Goal: Information Seeking & Learning: Find contact information

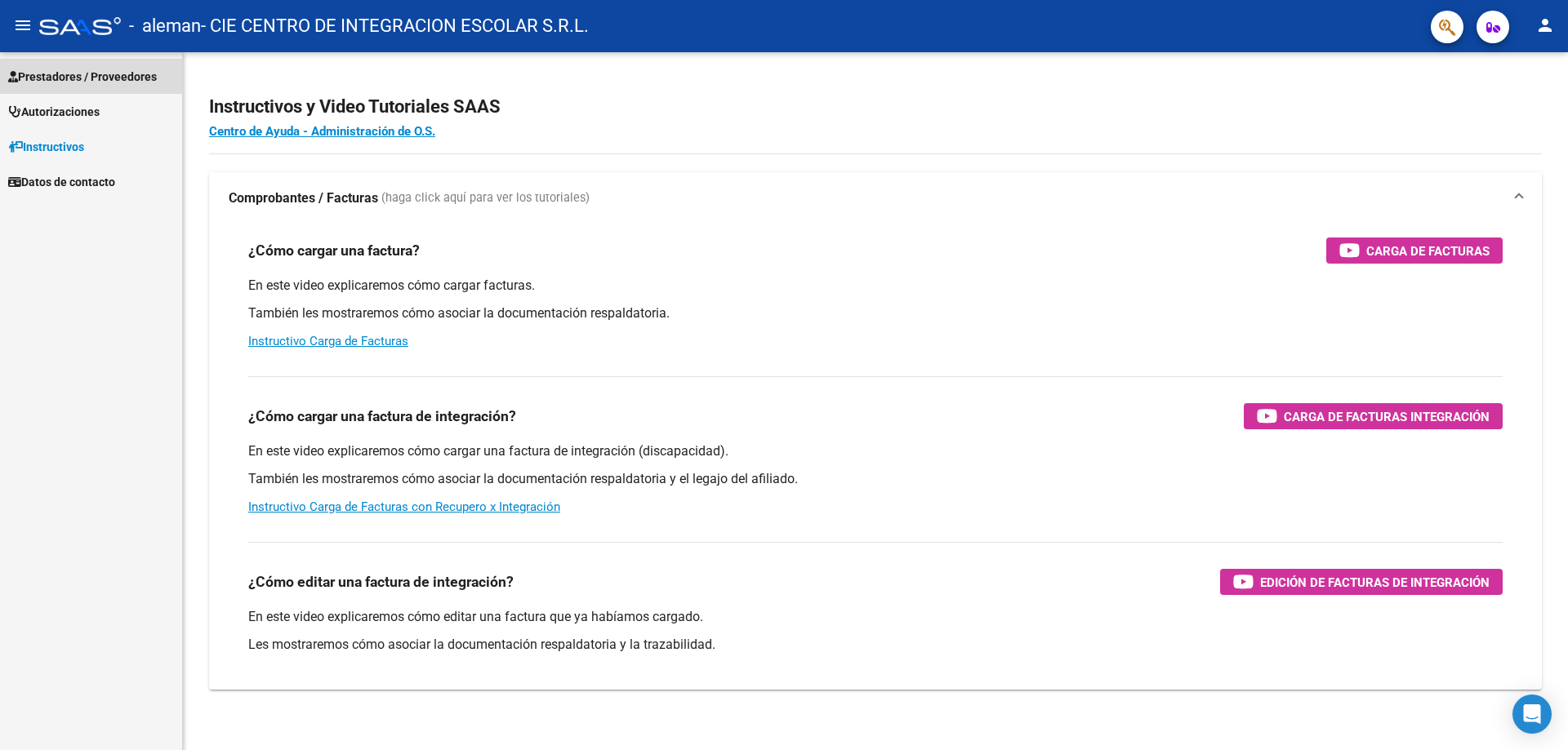
click at [98, 68] on span "Prestadores / Proveedores" at bounding box center [82, 76] width 149 height 18
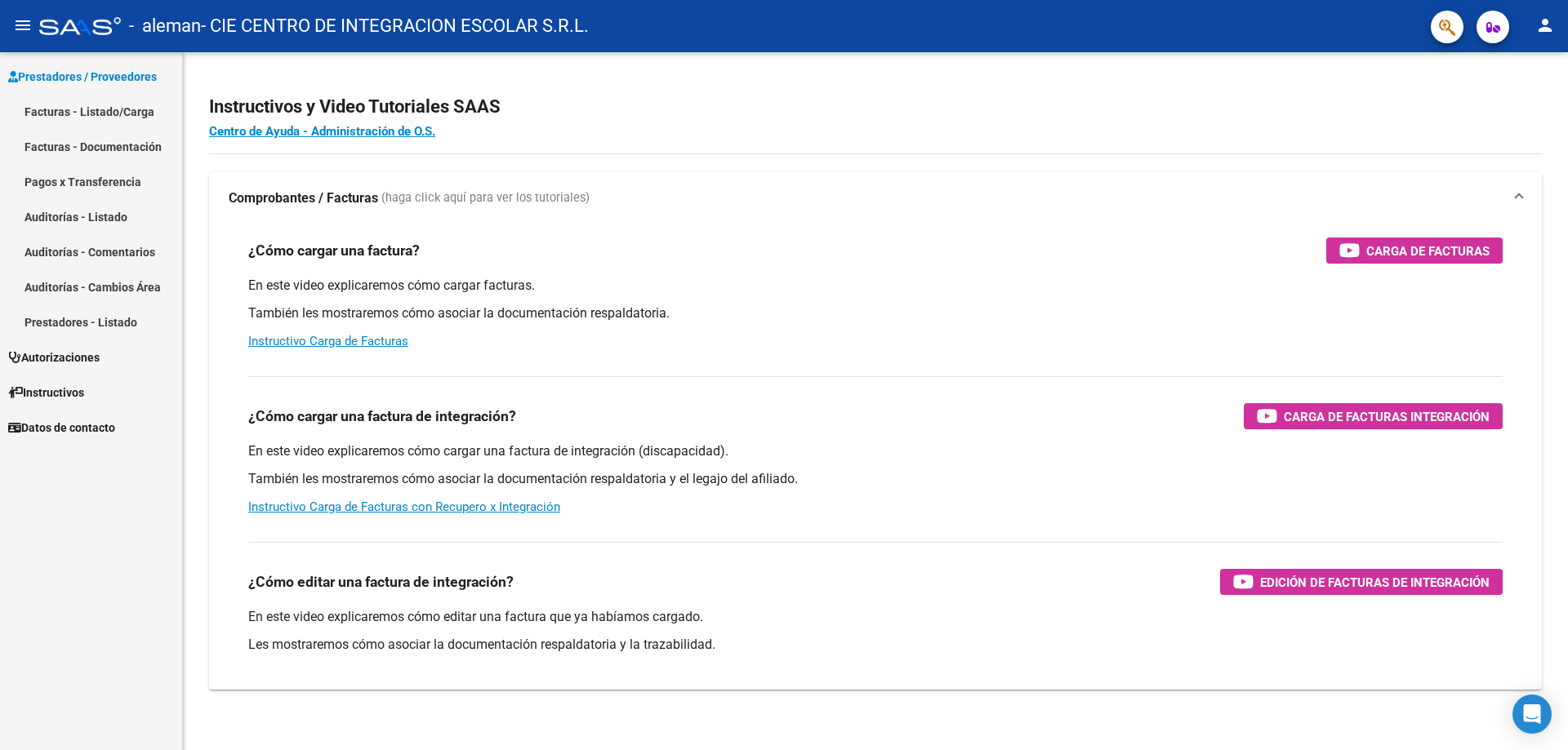
click at [100, 108] on link "Facturas - Listado/Carga" at bounding box center [91, 110] width 182 height 35
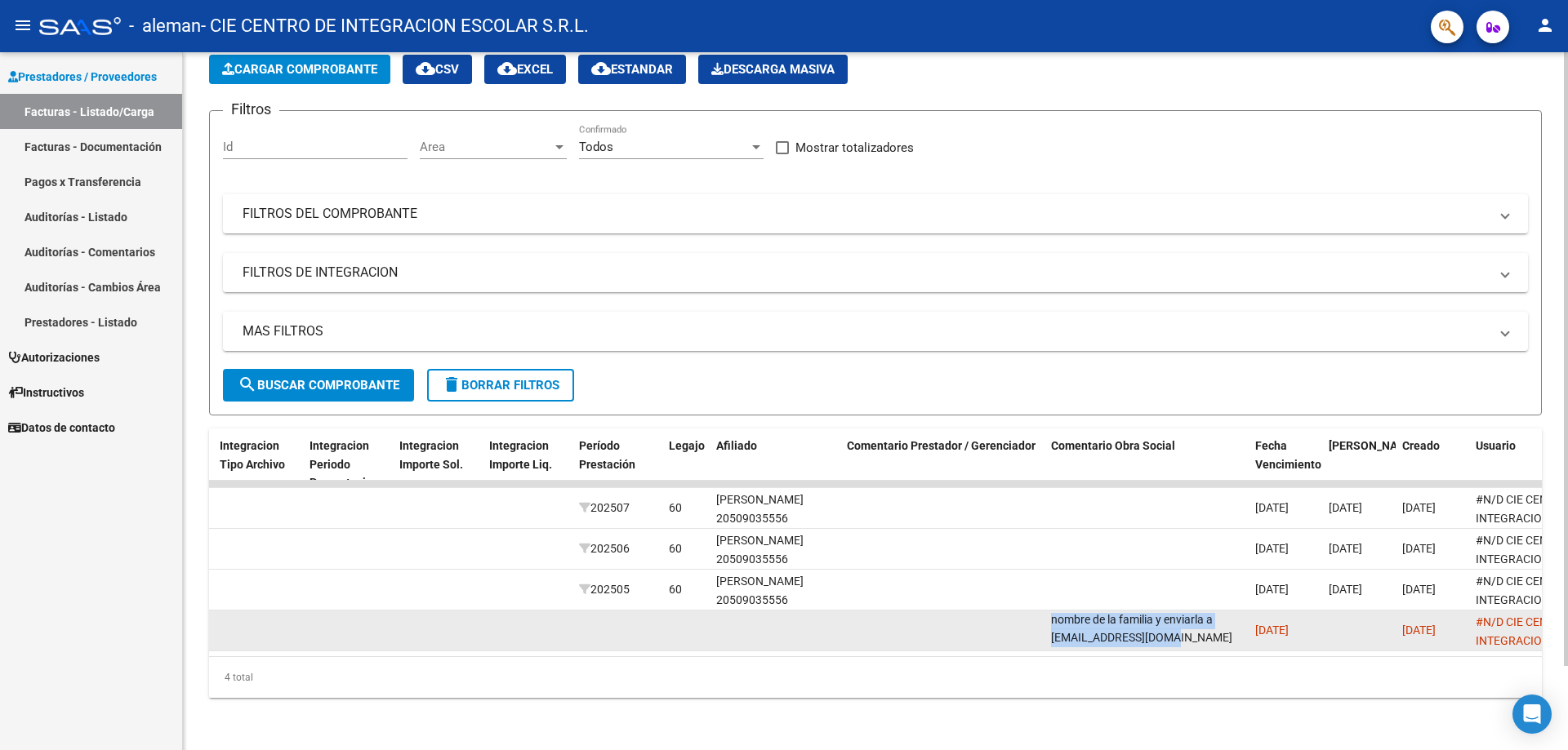
scroll to position [1, 0]
click at [1223, 633] on div "Periodo vencido por [PERSON_NAME] de Integración, debera ser por [PERSON_NAME],…" at bounding box center [1146, 629] width 191 height 35
click at [1227, 632] on div "Periodo vencido por [PERSON_NAME] de Integración, debera ser por [PERSON_NAME],…" at bounding box center [1146, 629] width 191 height 35
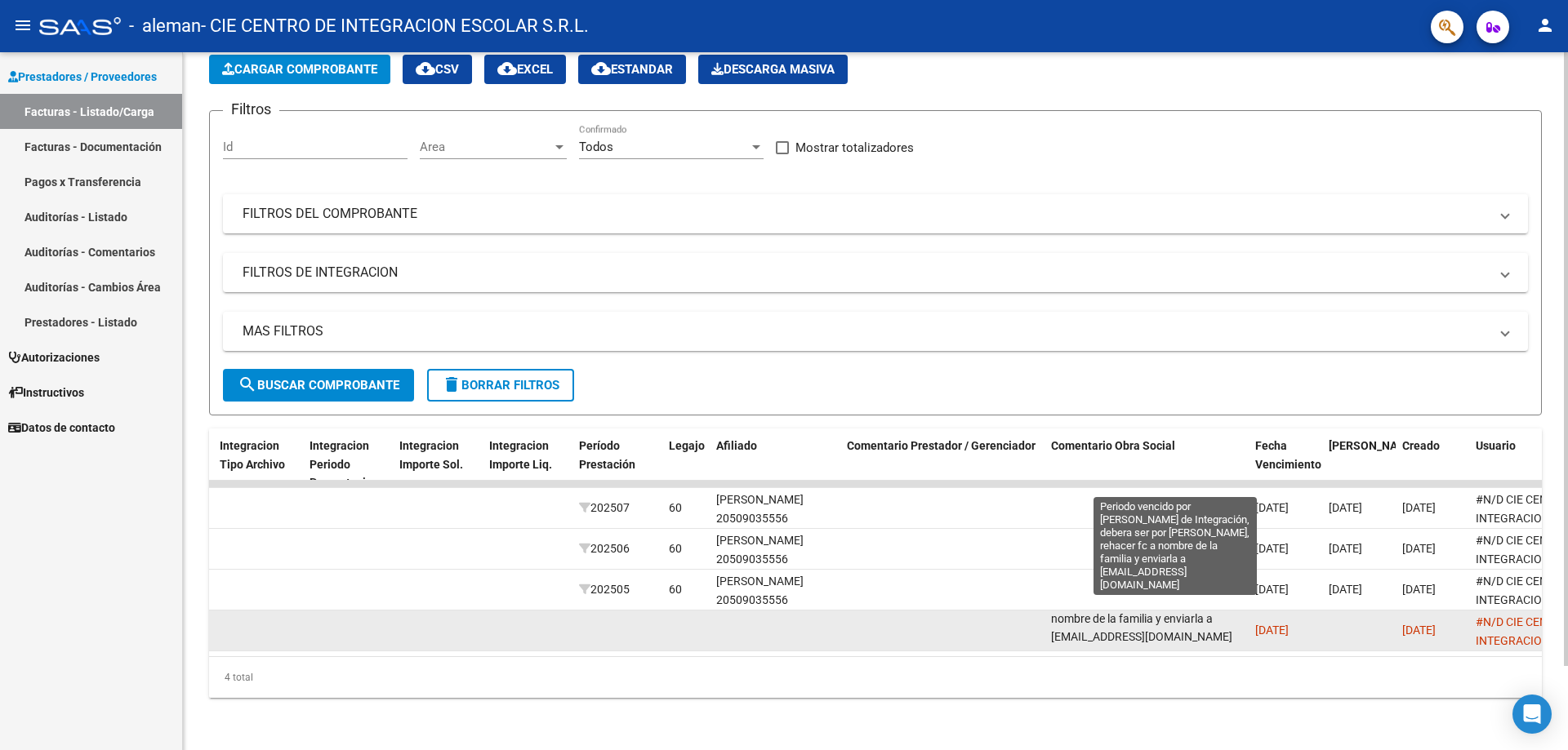
scroll to position [59, 57]
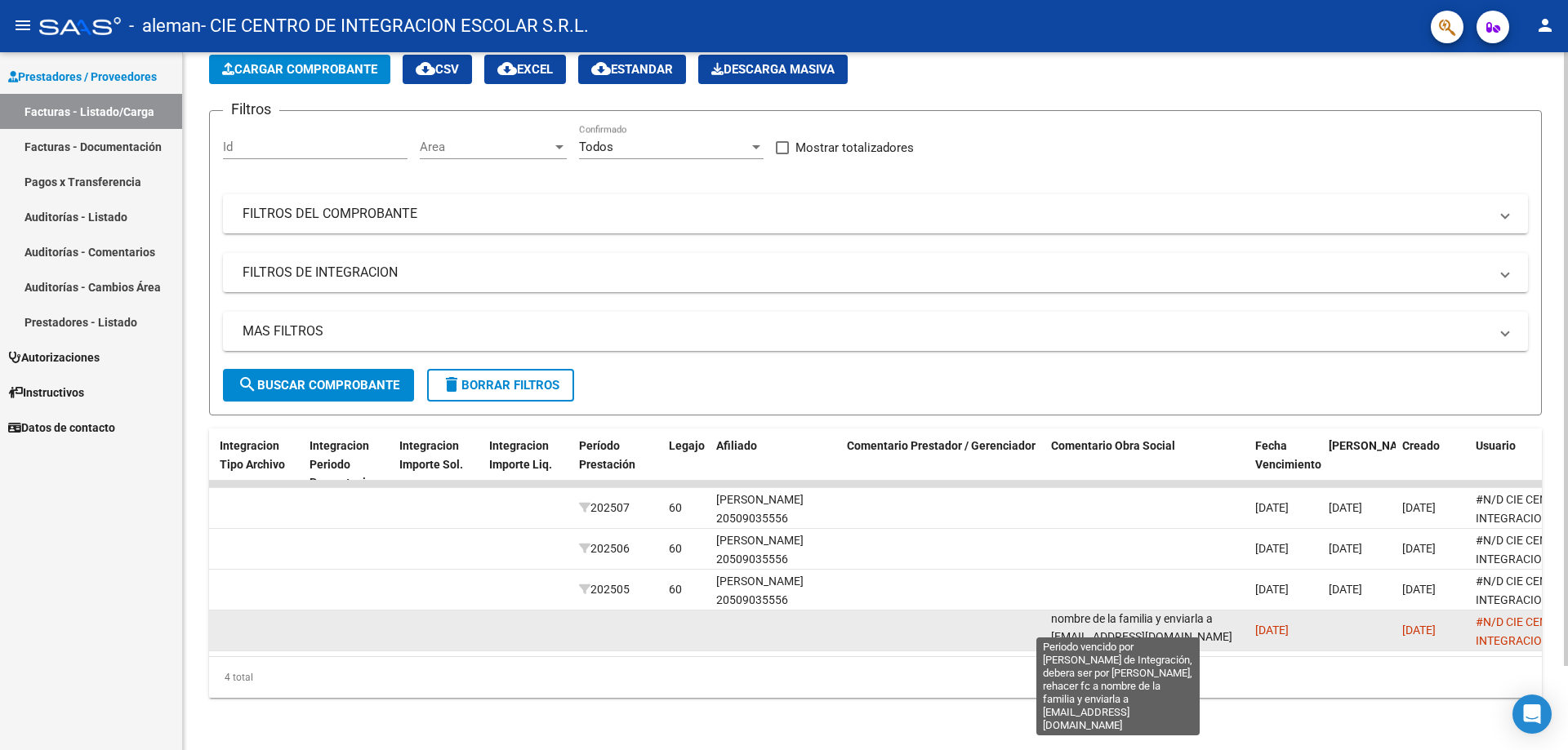
drag, startPoint x: 1053, startPoint y: 625, endPoint x: 1241, endPoint y: 629, distance: 188.0
click at [1241, 629] on span "Periodo vencido por [PERSON_NAME] de Integración, debera ser por [PERSON_NAME],…" at bounding box center [1146, 599] width 190 height 87
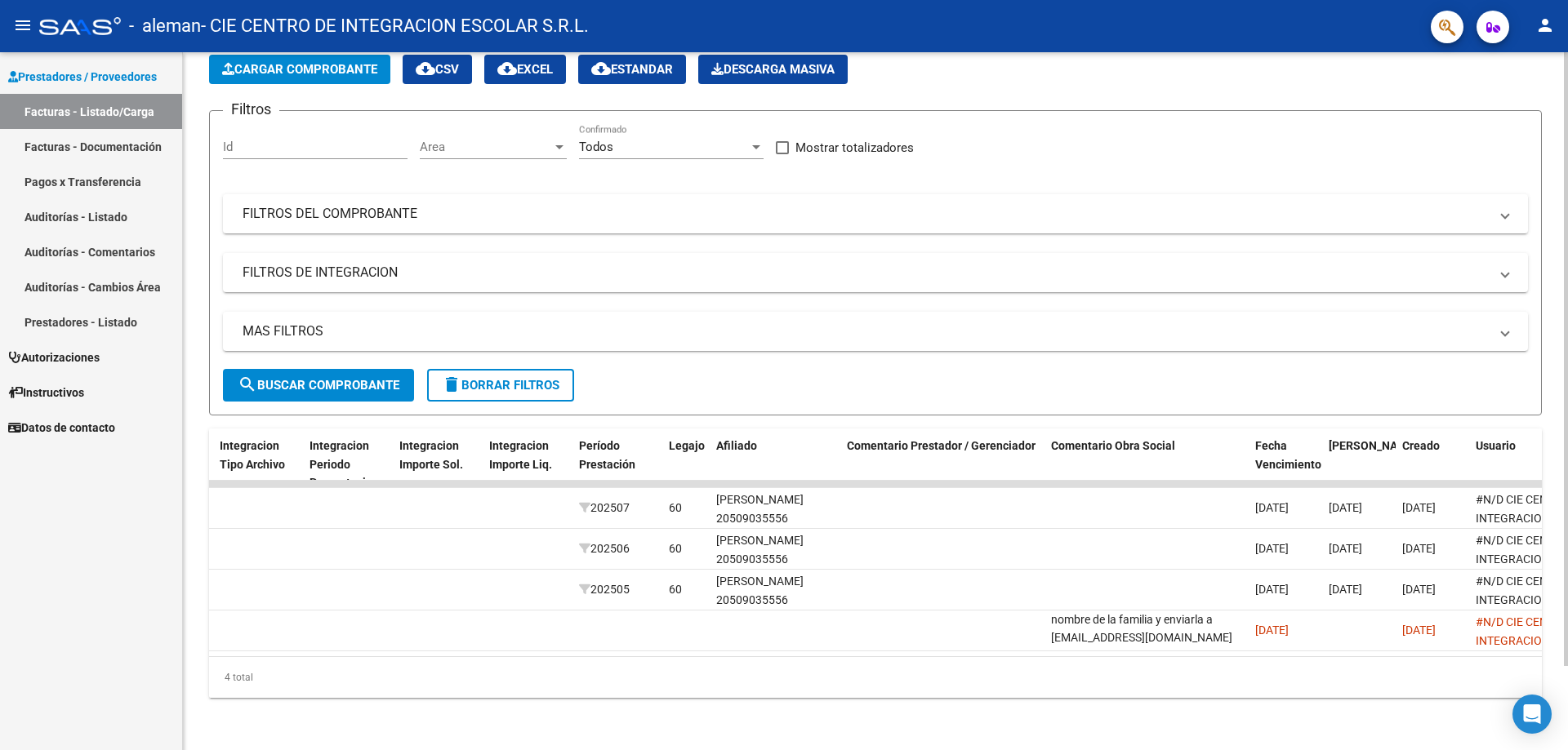
copy span "[EMAIL_ADDRESS][DOMAIN_NAME]"
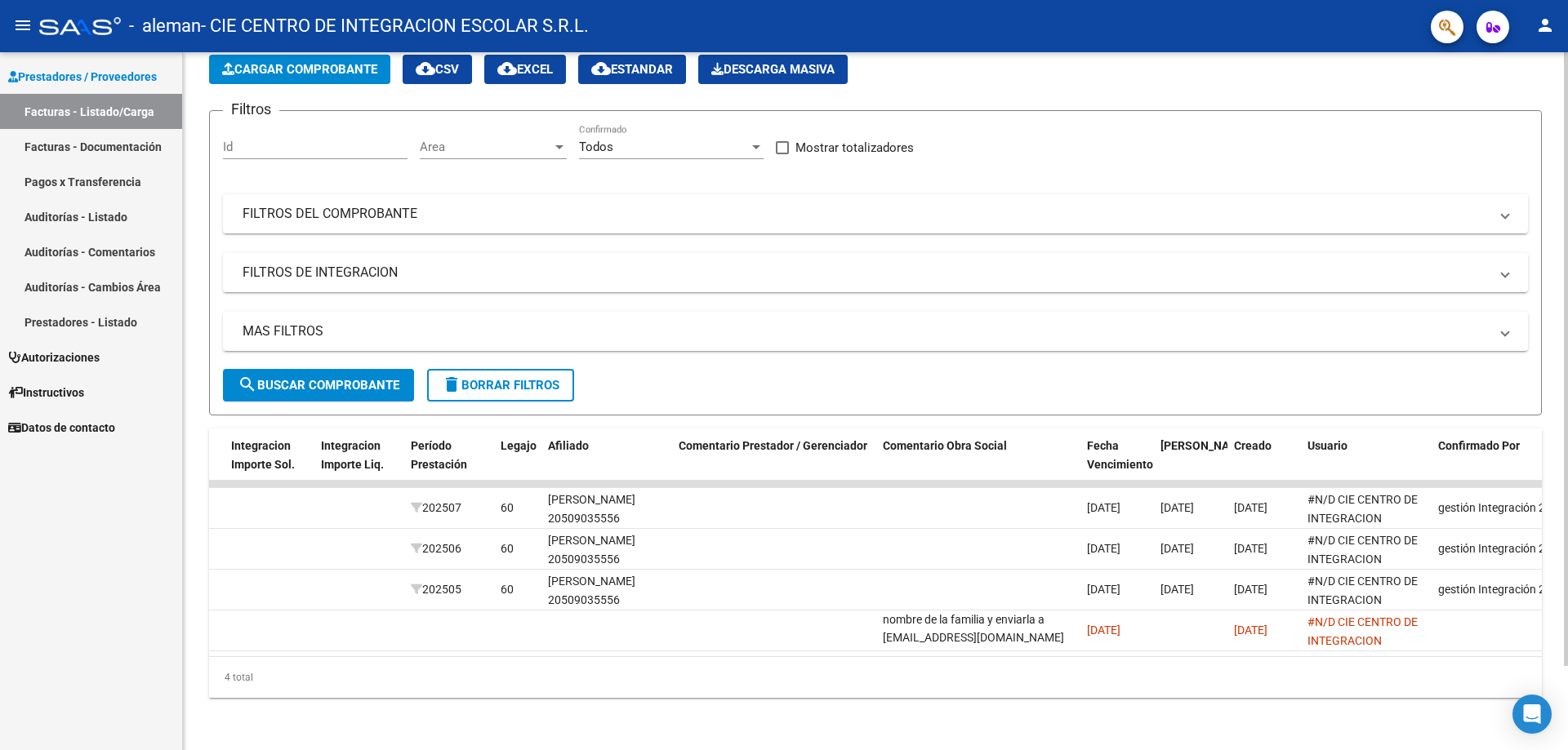
scroll to position [0, 1925]
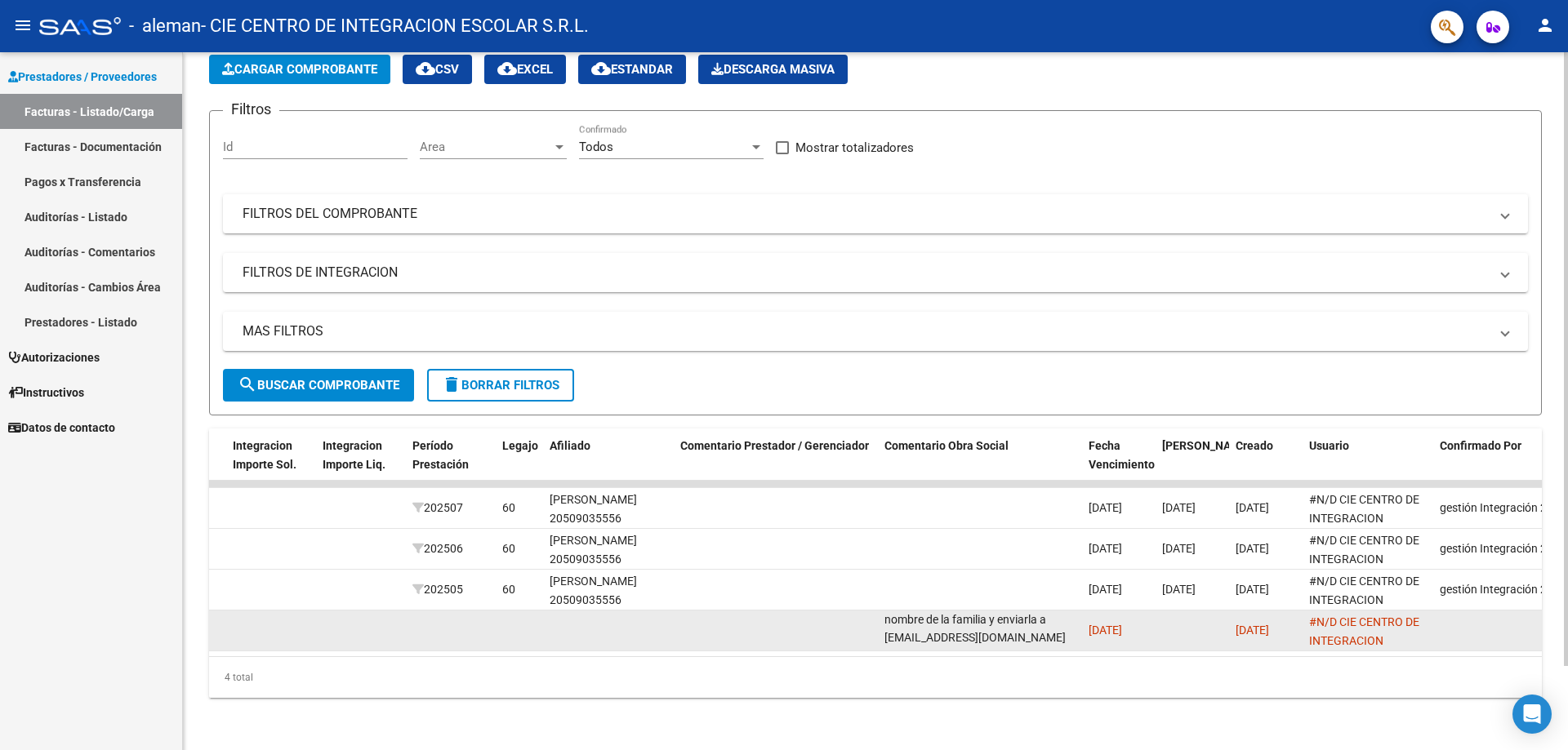
click at [977, 624] on span "Periodo vencido por [PERSON_NAME] de Integración, debera ser por [PERSON_NAME],…" at bounding box center [979, 599] width 190 height 87
click at [974, 624] on span "Periodo vencido por [PERSON_NAME] de Integración, debera ser por [PERSON_NAME],…" at bounding box center [979, 599] width 190 height 87
click at [1064, 626] on span "Periodo vencido por [PERSON_NAME] de Integración, debera ser por [PERSON_NAME],…" at bounding box center [979, 599] width 190 height 87
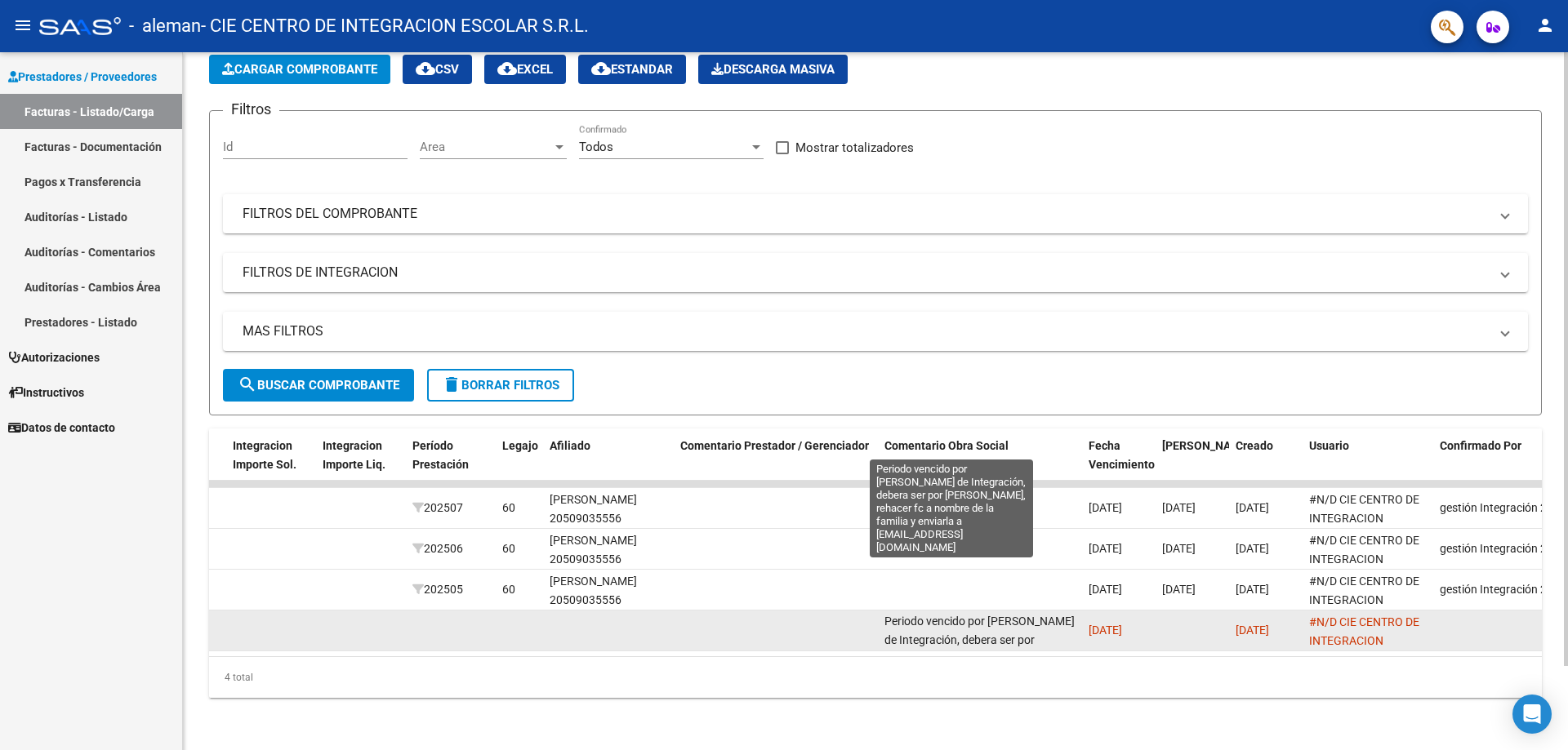
scroll to position [0, 0]
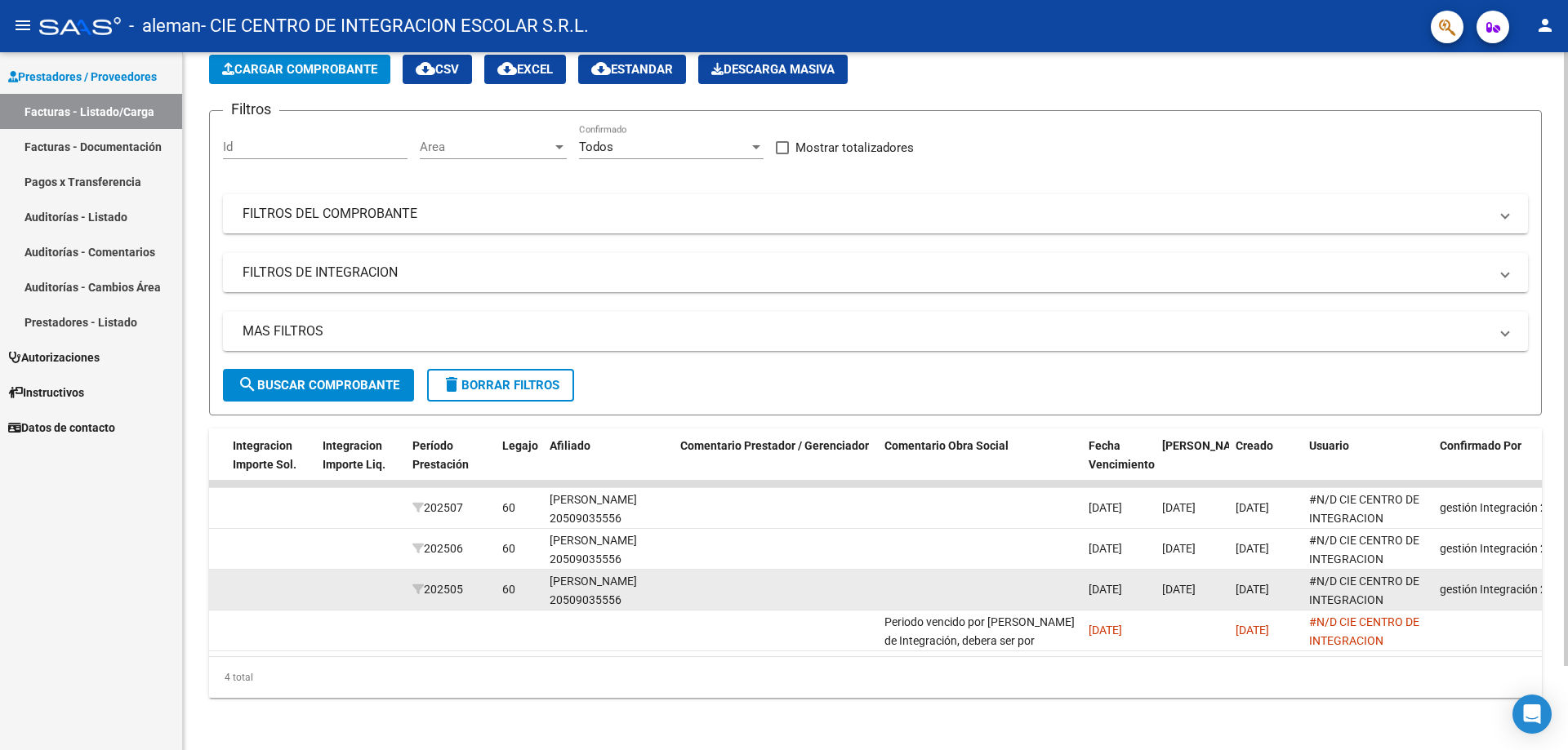
drag, startPoint x: 1073, startPoint y: 626, endPoint x: 806, endPoint y: 570, distance: 272.8
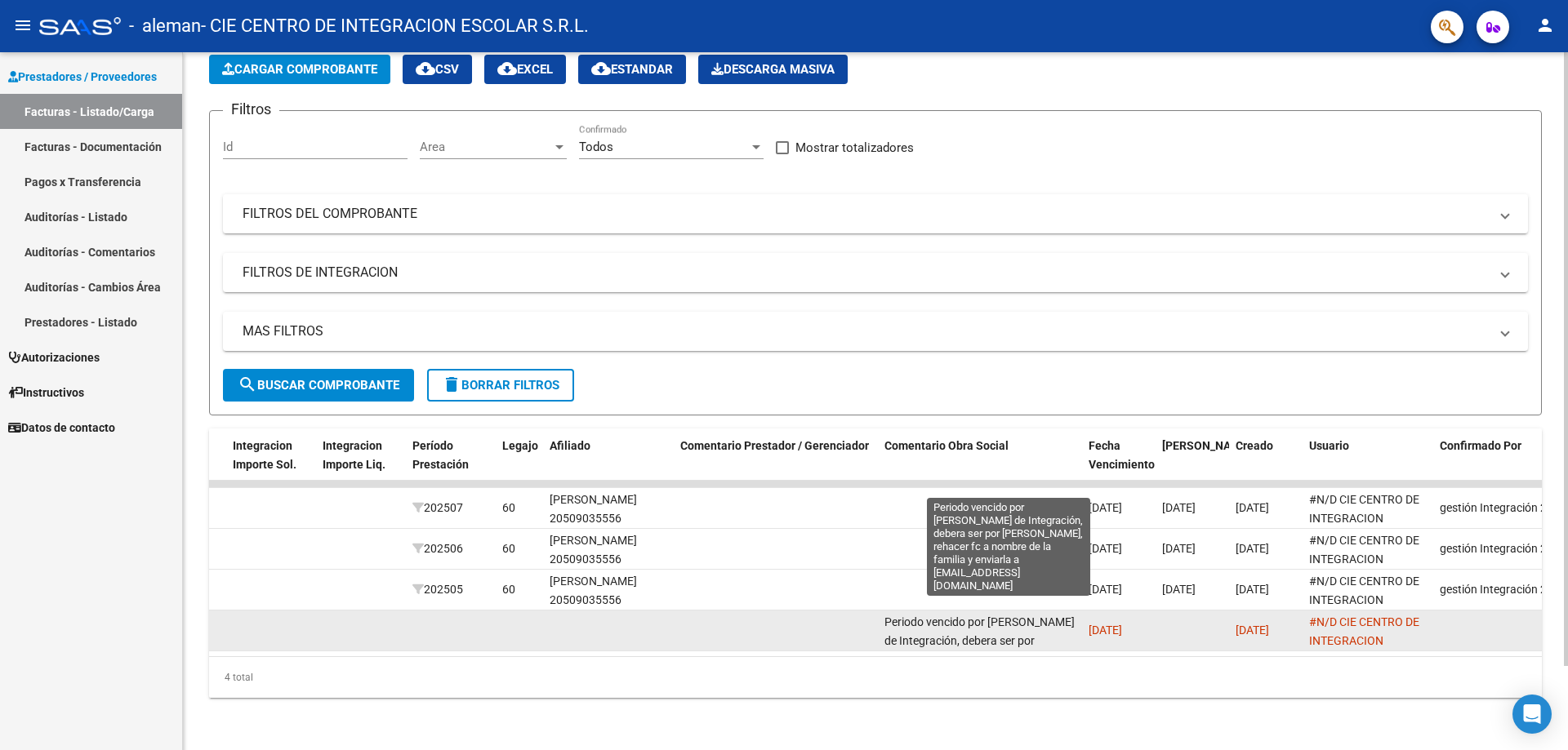
click at [959, 633] on span "Periodo vencido por [PERSON_NAME] de Integración, debera ser por [PERSON_NAME],…" at bounding box center [979, 658] width 190 height 87
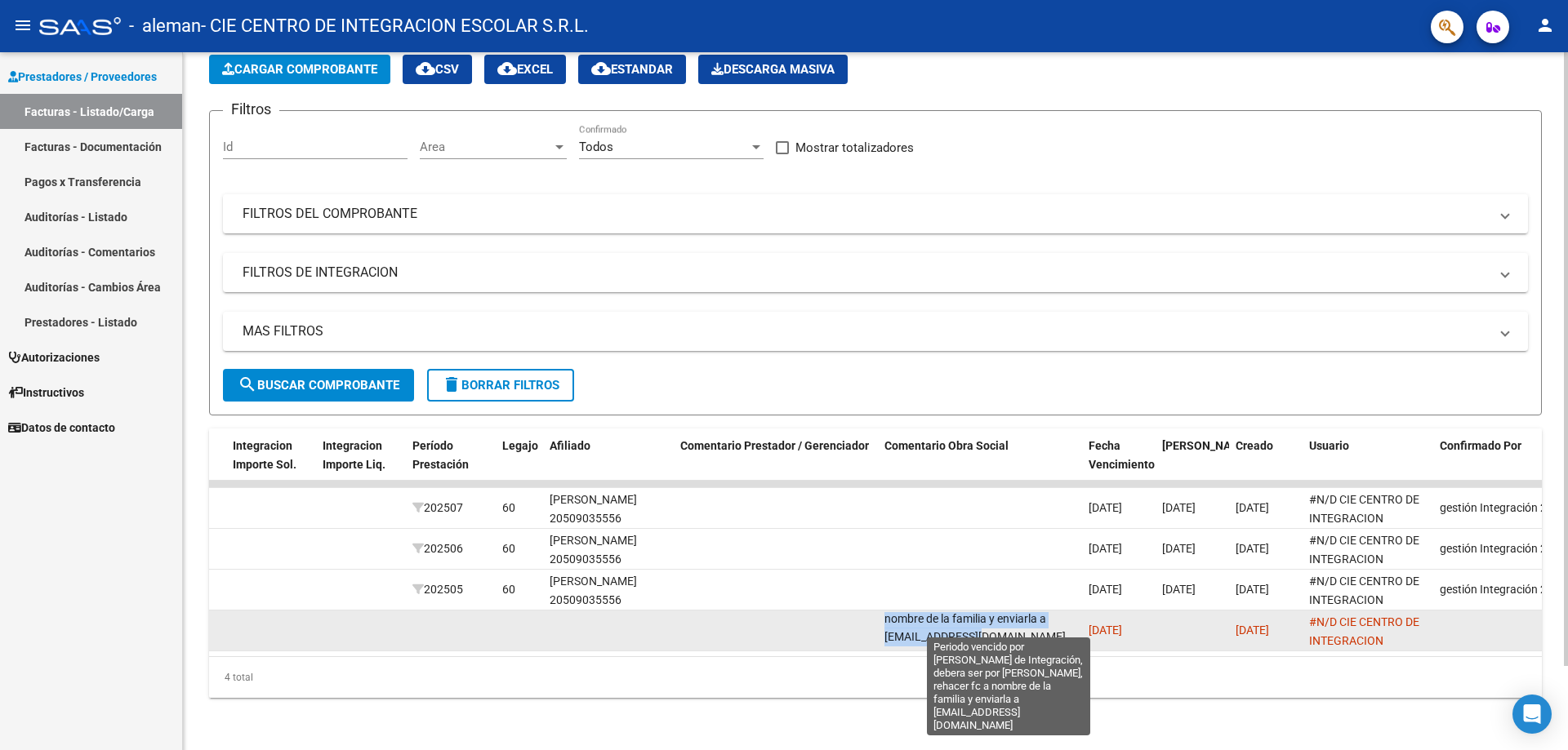
scroll to position [59, 57]
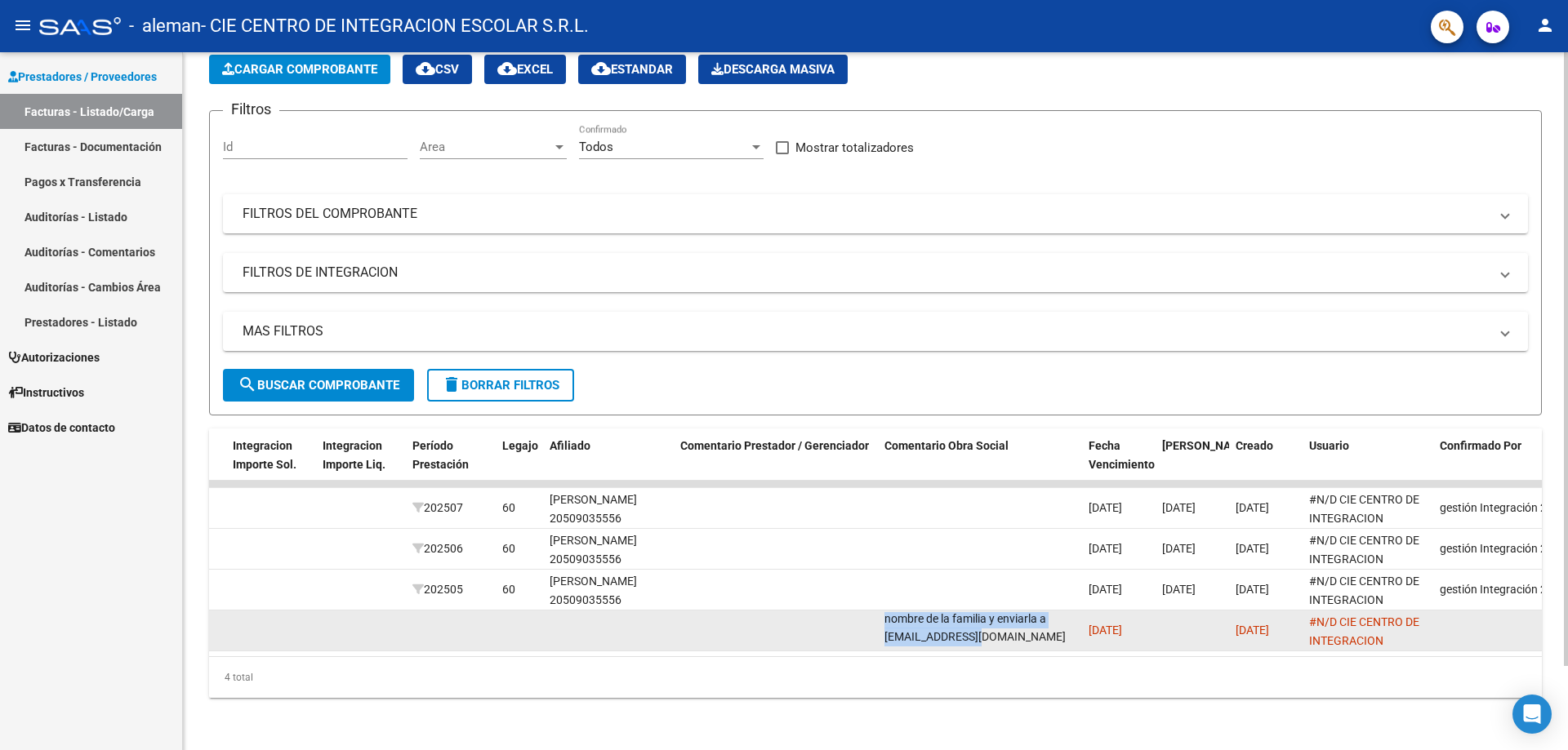
drag, startPoint x: 886, startPoint y: 609, endPoint x: 1078, endPoint y: 625, distance: 192.7
click at [1078, 625] on datatable-body-cell "Periodo vencido por [PERSON_NAME] de Integración, debera ser por [PERSON_NAME],…" at bounding box center [980, 630] width 204 height 40
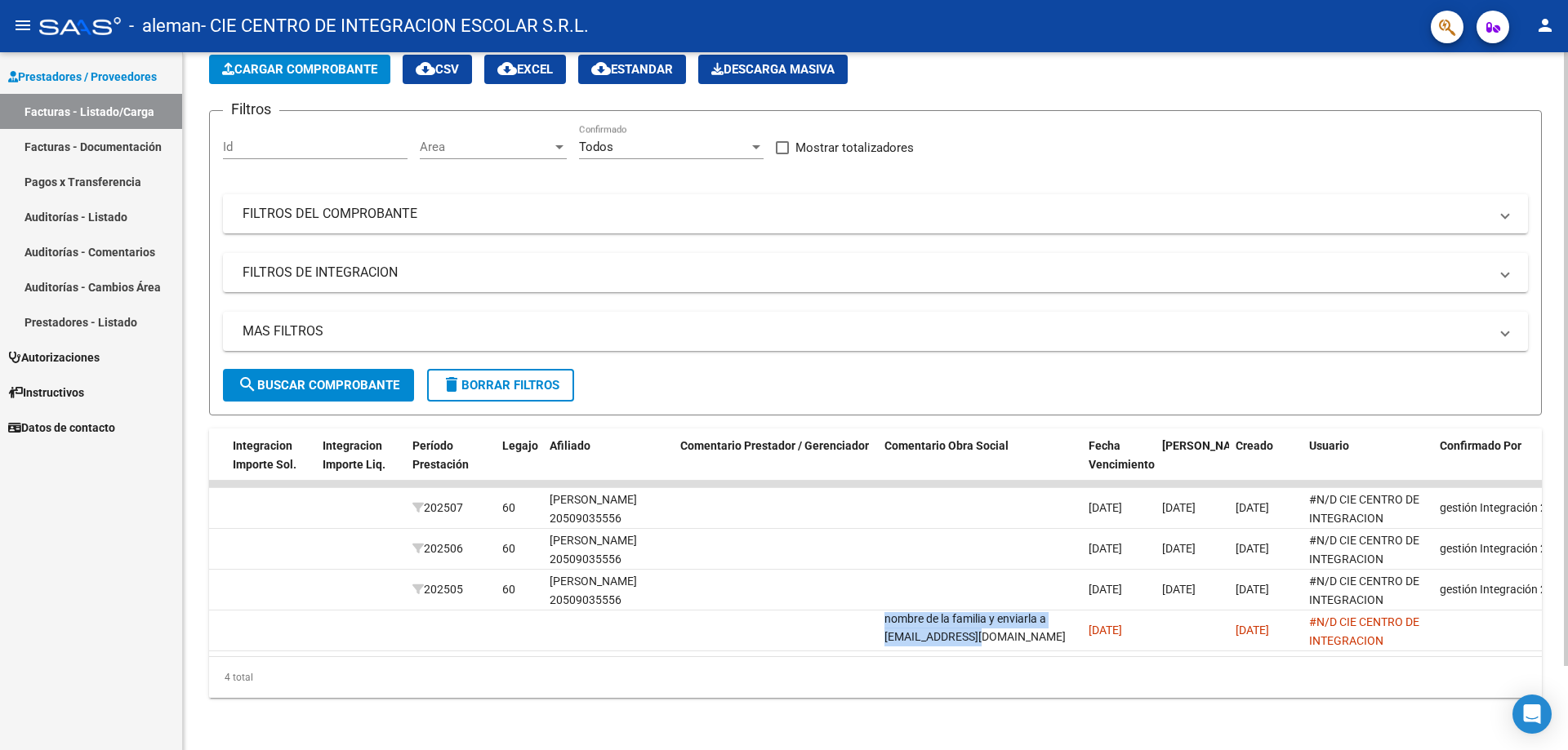
copy span "Periodo vencido por [PERSON_NAME] de Integración, debera ser por [PERSON_NAME],…"
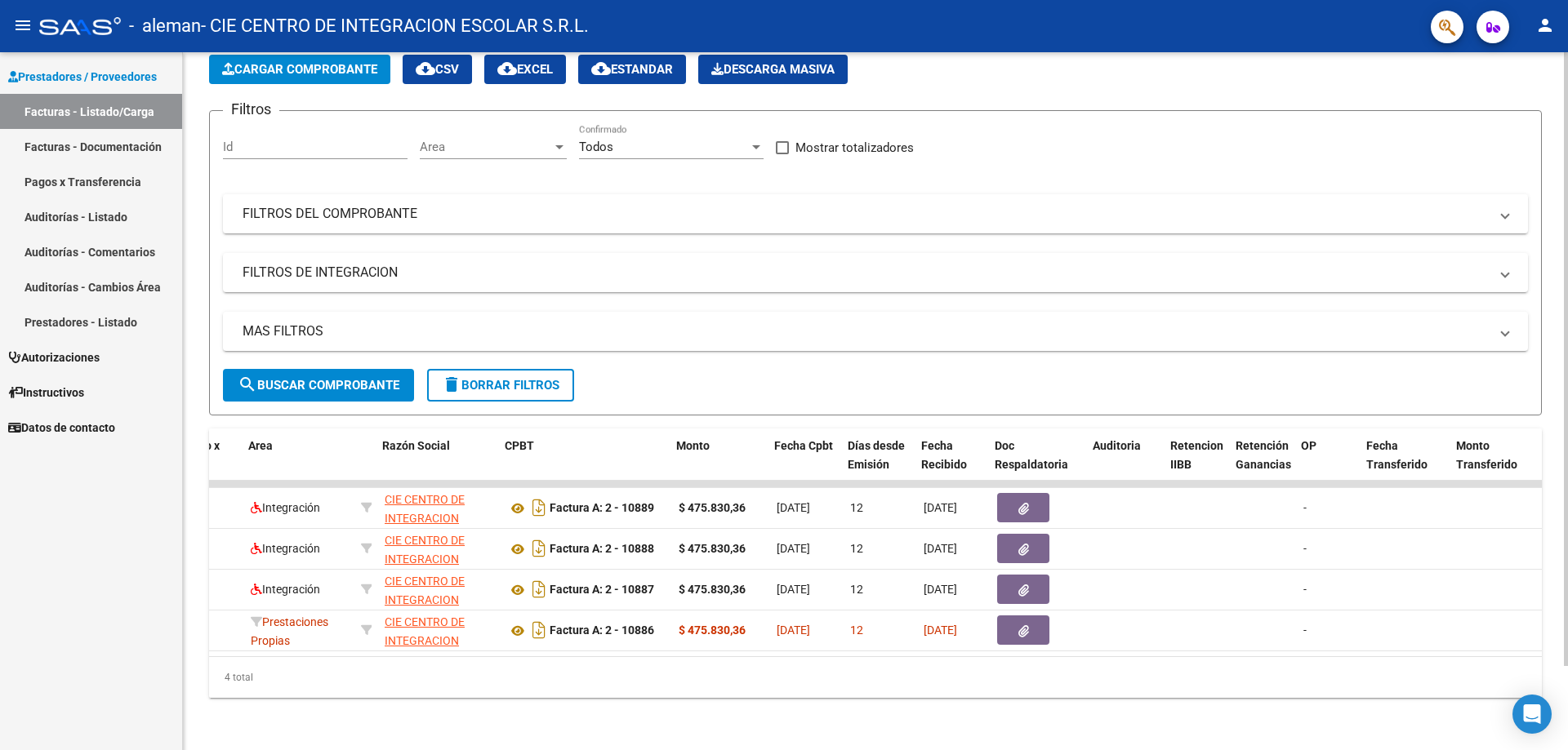
scroll to position [0, 293]
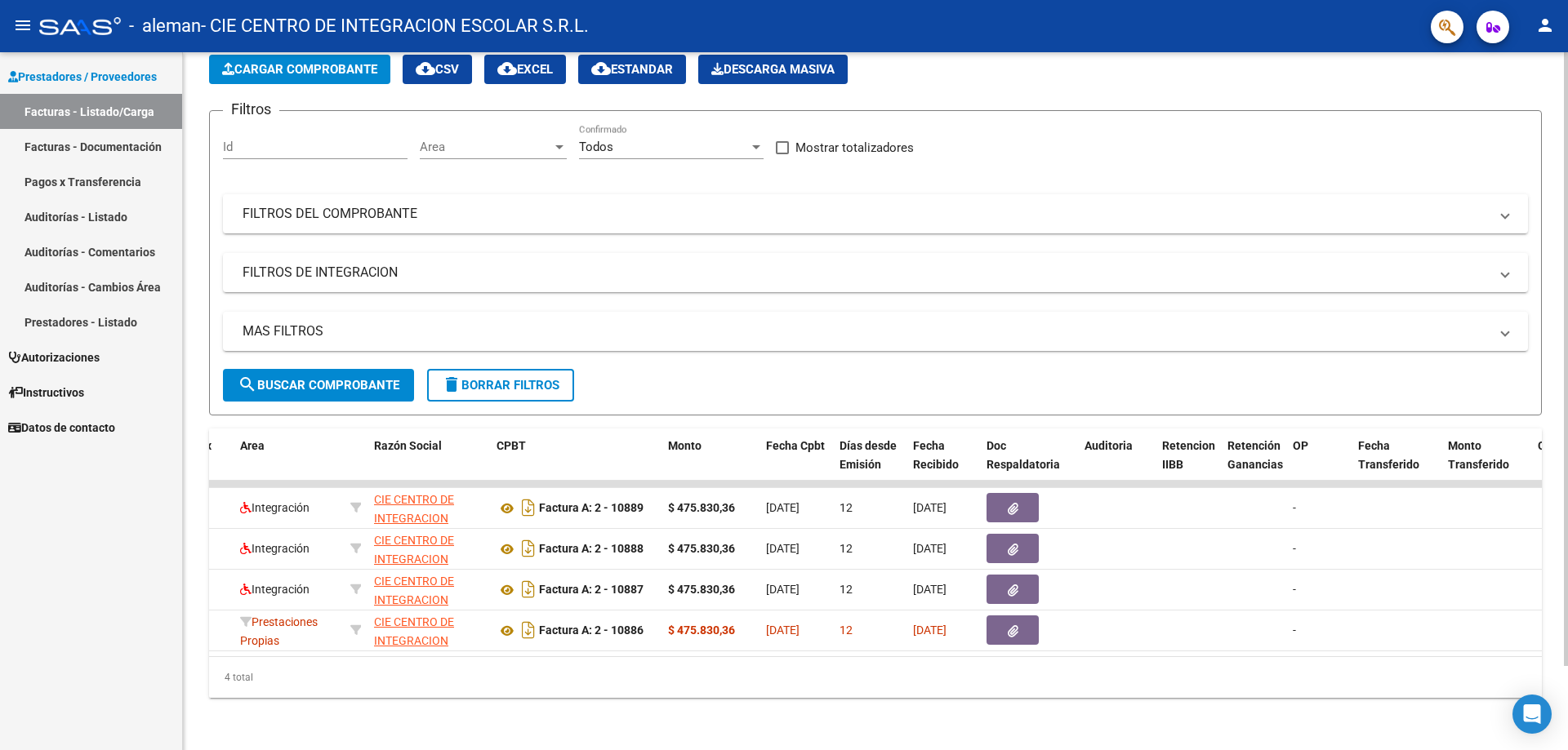
click at [465, 691] on div "4 total" at bounding box center [875, 678] width 1333 height 41
